Goal: Information Seeking & Learning: Check status

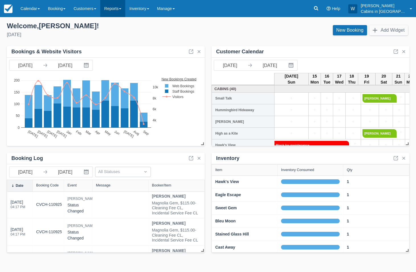
click at [125, 10] on link "Reports" at bounding box center [112, 8] width 25 height 17
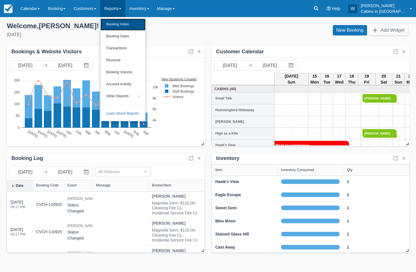
click at [128, 25] on link "Booking Index" at bounding box center [123, 25] width 45 height 12
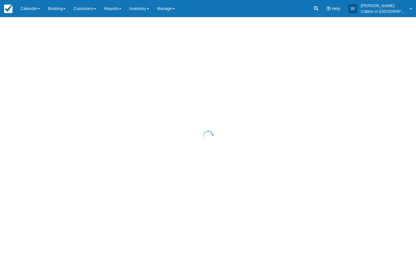
select select "25"
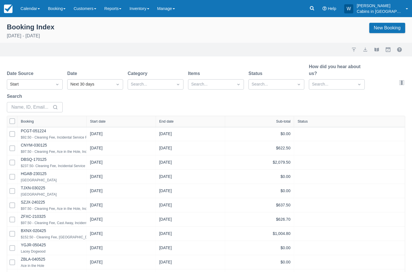
select select "25"
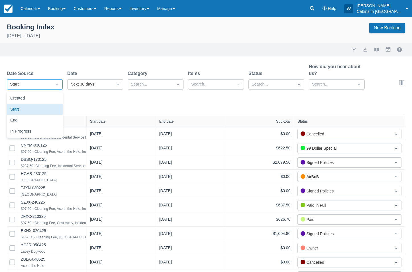
click at [46, 82] on div "Start" at bounding box center [29, 84] width 39 height 6
click at [45, 95] on div "Created" at bounding box center [35, 98] width 56 height 11
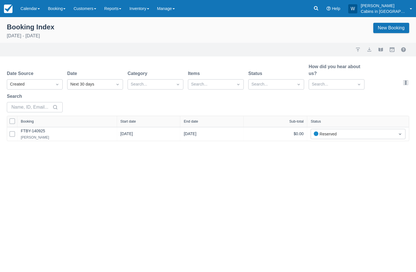
drag, startPoint x: 84, startPoint y: 121, endPoint x: 118, endPoint y: 121, distance: 33.6
click at [114, 121] on div at bounding box center [117, 121] width 10 height 11
click at [35, 8] on link "Calendar" at bounding box center [30, 8] width 27 height 17
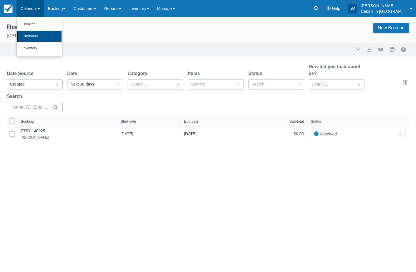
click at [37, 36] on link "Customer" at bounding box center [39, 36] width 45 height 12
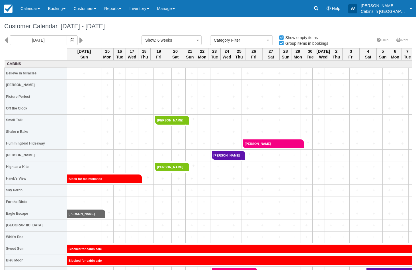
select select
click at [71, 39] on icon "button" at bounding box center [72, 40] width 3 height 4
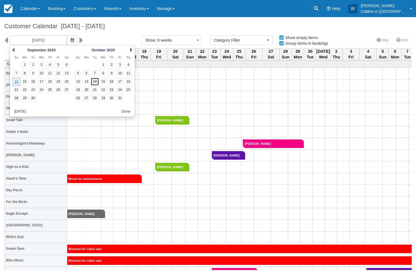
click at [95, 80] on link "14" at bounding box center [95, 82] width 8 height 8
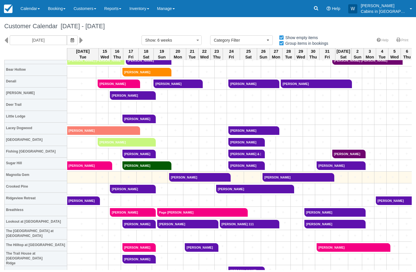
scroll to position [308, 0]
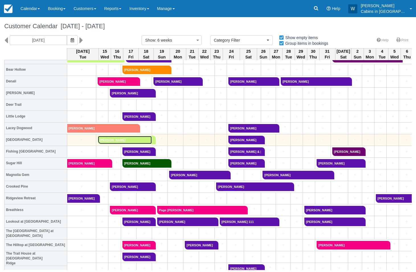
click at [127, 140] on link "[PERSON_NAME]" at bounding box center [125, 140] width 54 height 9
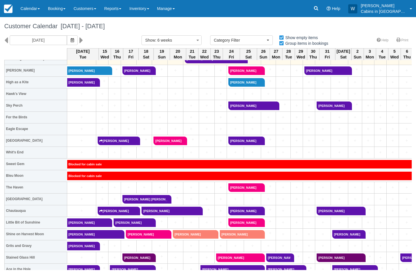
scroll to position [0, 0]
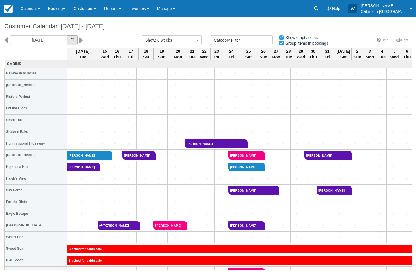
click at [71, 42] on span "button" at bounding box center [72, 40] width 3 height 5
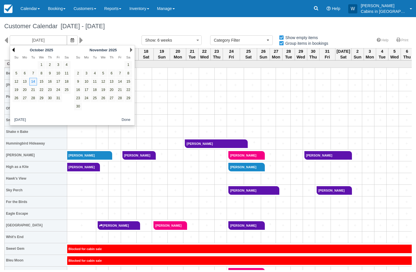
click at [12, 49] on link "Prev" at bounding box center [13, 50] width 2 height 5
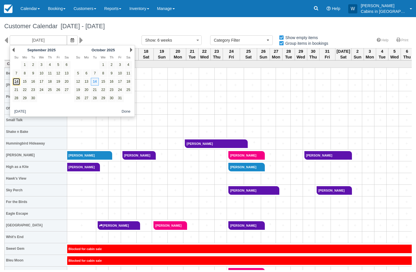
click at [15, 81] on link "14" at bounding box center [17, 82] width 8 height 8
type input "[DATE]"
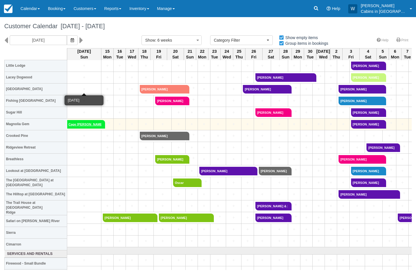
scroll to position [357, 0]
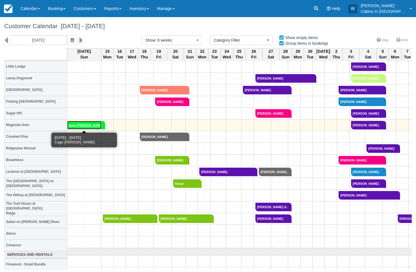
click at [90, 125] on link "Cage [PERSON_NAME]" at bounding box center [84, 125] width 34 height 9
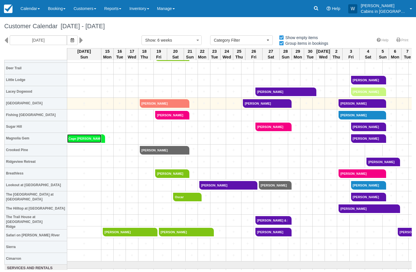
scroll to position [345, 0]
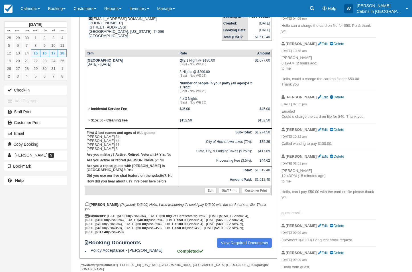
scroll to position [89, 0]
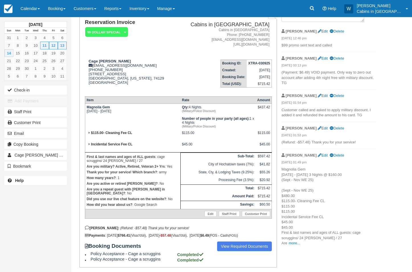
scroll to position [44, 0]
